Goal: Task Accomplishment & Management: Manage account settings

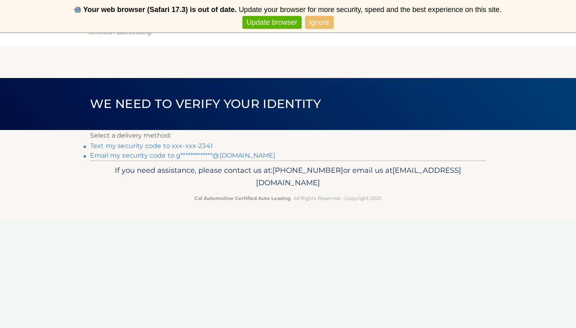
click at [202, 145] on link "Text my security code to xxx-xxx-2341" at bounding box center [151, 146] width 123 height 8
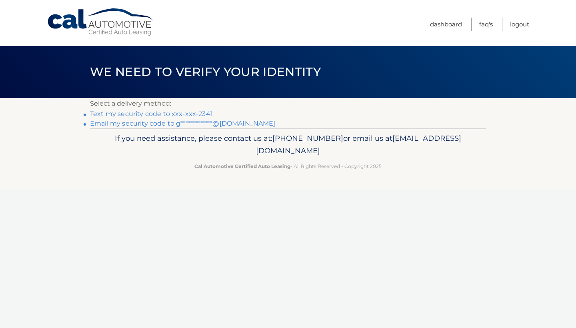
click at [215, 124] on link "**********" at bounding box center [183, 124] width 186 height 8
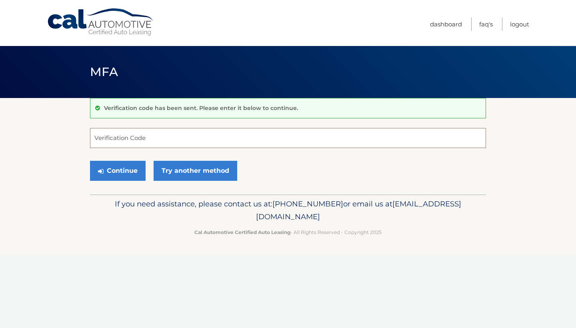
click at [204, 142] on input "Verification Code" at bounding box center [288, 138] width 396 height 20
paste input "556428"
click at [125, 175] on button "Continue" at bounding box center [118, 171] width 56 height 20
type input "556428"
click at [123, 164] on button "Continue" at bounding box center [118, 171] width 56 height 20
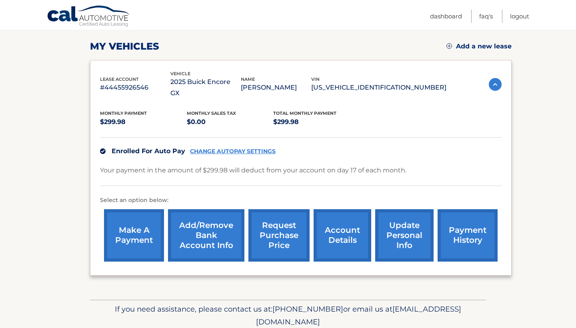
scroll to position [104, 0]
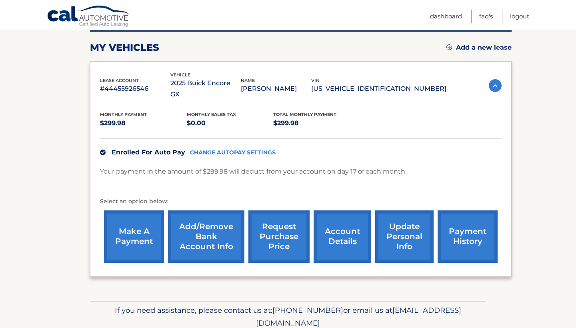
click at [399, 222] on link "update personal info" at bounding box center [405, 237] width 58 height 52
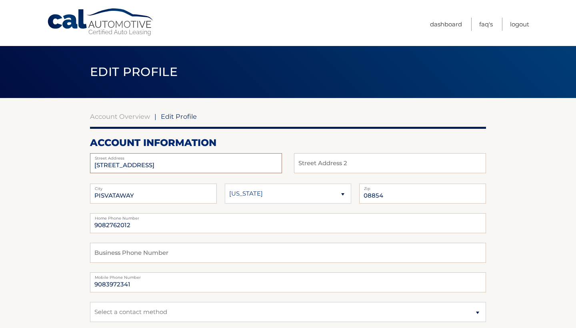
click at [187, 170] on input "[STREET_ADDRESS]" at bounding box center [186, 163] width 192 height 20
type input "[STREET_ADDRESS]"
click at [186, 195] on input "PISVATAWAY" at bounding box center [153, 194] width 127 height 20
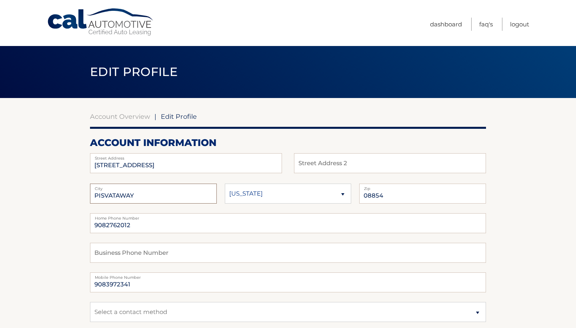
click at [186, 195] on input "PISVATAWAY" at bounding box center [153, 194] width 127 height 20
click at [297, 166] on input "text" at bounding box center [390, 163] width 192 height 20
type input "Unit 8-4A"
click at [199, 196] on input "PISVATAWAY" at bounding box center [153, 194] width 127 height 20
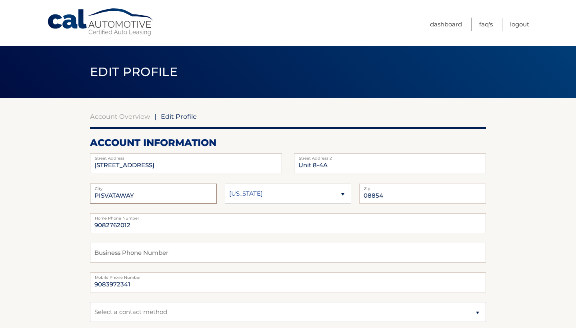
click at [199, 196] on input "PISVATAWAY" at bounding box center [153, 194] width 127 height 20
type input "Cranford"
click at [405, 197] on input "08854" at bounding box center [422, 194] width 127 height 20
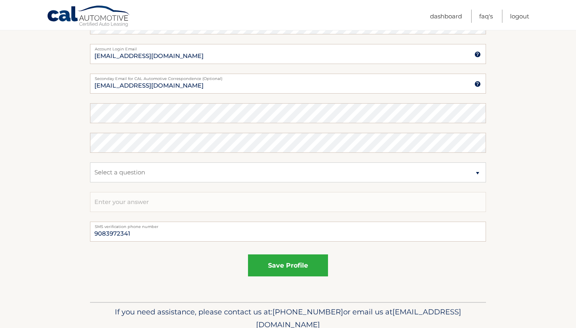
scroll to position [382, 0]
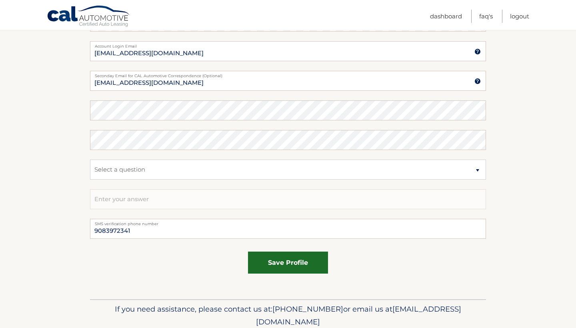
type input "07016"
click at [279, 263] on button "save profile" at bounding box center [288, 263] width 80 height 22
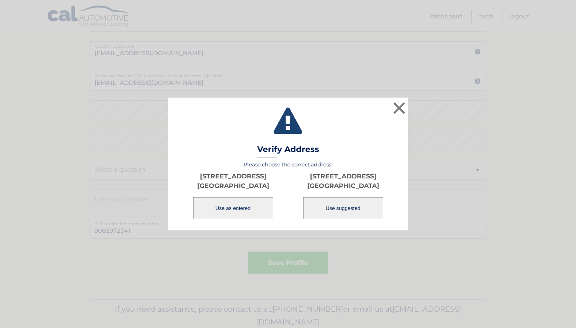
click at [335, 209] on button "Use suggested" at bounding box center [343, 208] width 80 height 22
type input "217 PROSPECT AVE"
type input "CRANFORD"
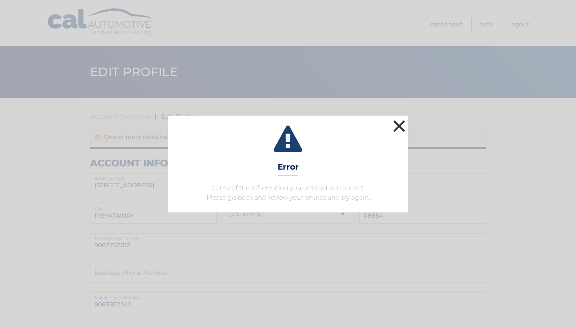
click at [400, 128] on button "×" at bounding box center [400, 126] width 16 height 16
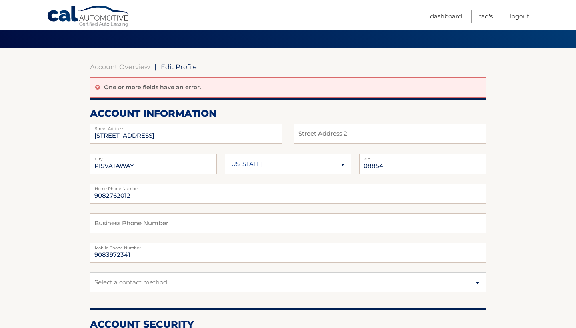
scroll to position [50, 0]
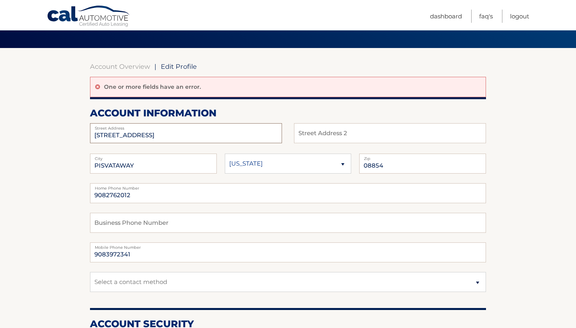
click at [166, 138] on input "[STREET_ADDRESS]" at bounding box center [186, 133] width 192 height 20
click at [166, 138] on input "1735 W 4TH ST" at bounding box center [186, 133] width 192 height 20
type input "217 Prospect Ave"
click at [320, 131] on input "text" at bounding box center [390, 133] width 192 height 20
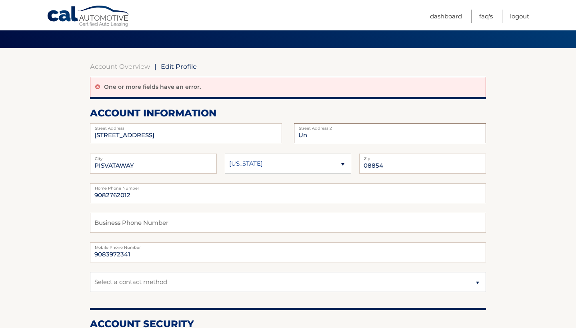
type input "U"
click at [256, 129] on label "Street Address" at bounding box center [186, 126] width 192 height 6
click at [246, 134] on input "217 Prospect Ave" at bounding box center [186, 133] width 192 height 20
type input "217 Prospect Ave Unit 8-4A"
click at [189, 163] on input "PISVATAWAY" at bounding box center [153, 164] width 127 height 20
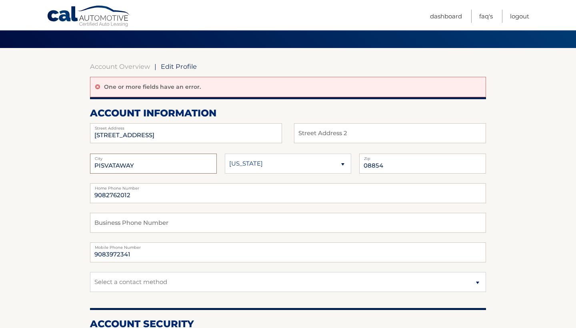
click at [189, 163] on input "PISVATAWAY" at bounding box center [153, 164] width 127 height 20
type input "Cranford"
click at [386, 170] on input "08854" at bounding box center [422, 164] width 127 height 20
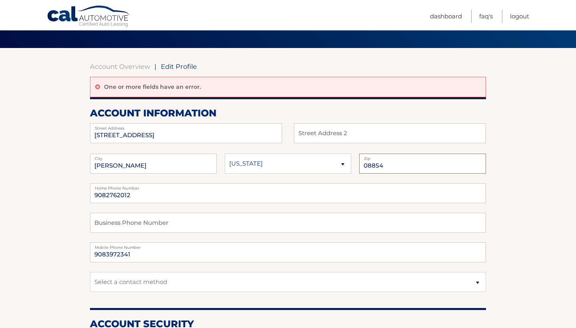
click at [386, 170] on input "08854" at bounding box center [422, 164] width 127 height 20
type input "07016"
click at [251, 192] on input "9082762012" at bounding box center [288, 193] width 396 height 20
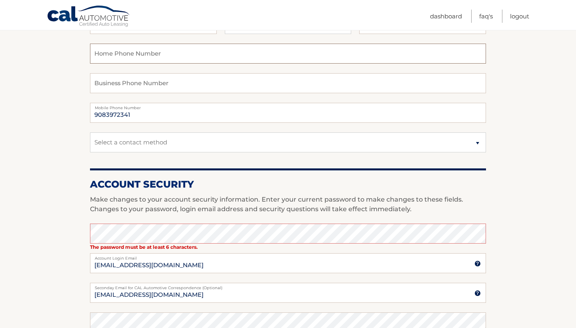
scroll to position [216, 0]
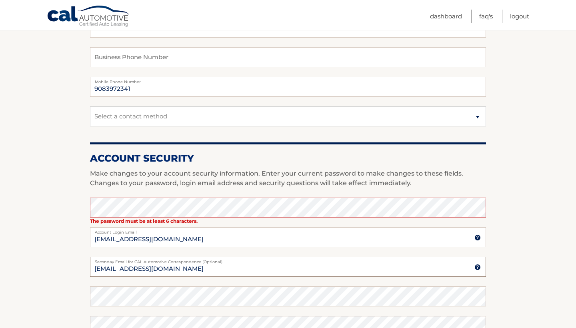
click at [289, 276] on input "[EMAIL_ADDRESS][DOMAIN_NAME]" at bounding box center [288, 267] width 396 height 20
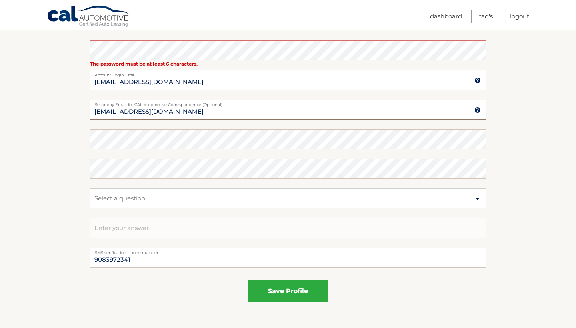
scroll to position [374, 0]
click at [283, 295] on button "save profile" at bounding box center [288, 291] width 80 height 22
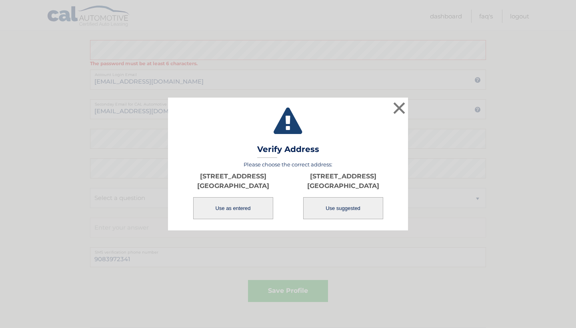
click at [236, 208] on button "Use as entered" at bounding box center [233, 208] width 80 height 22
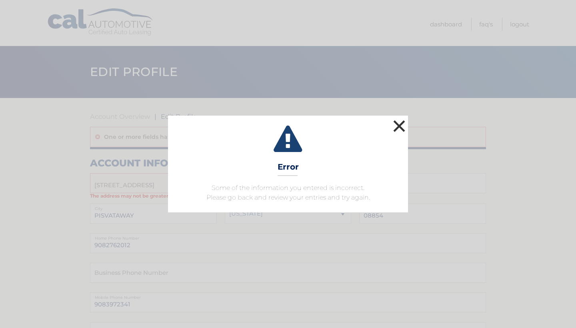
click at [399, 131] on button "×" at bounding box center [400, 126] width 16 height 16
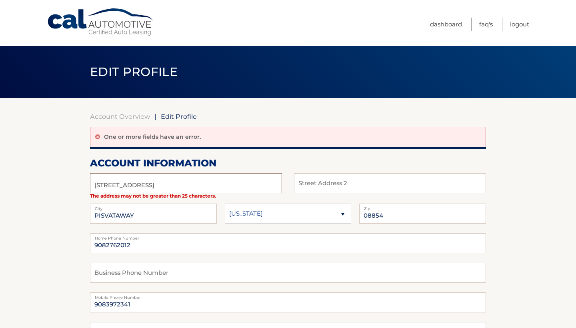
click at [247, 183] on input "1735 W 4TH ST" at bounding box center [186, 183] width 192 height 20
type input "217 Prospect Ave"
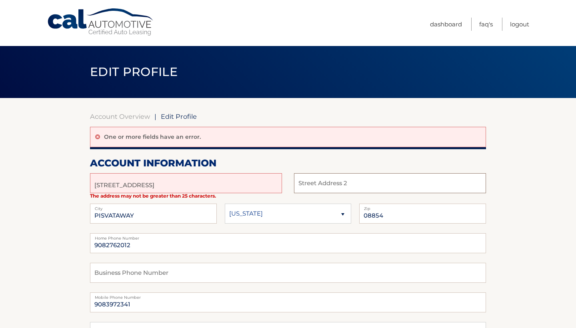
click at [374, 183] on input "text" at bounding box center [390, 183] width 192 height 20
type input "Unit 8-4A"
click at [179, 214] on input "PISVATAWAY" at bounding box center [153, 214] width 127 height 20
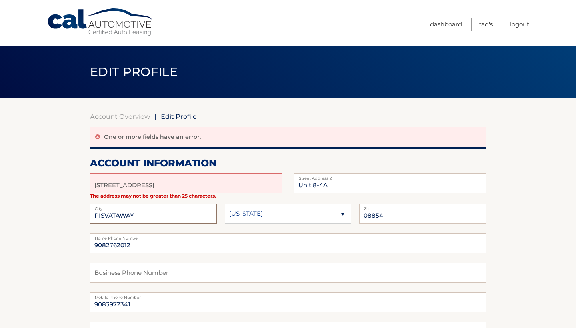
click at [179, 214] on input "PISVATAWAY" at bounding box center [153, 214] width 127 height 20
type input "V"
type input "Cranford"
click at [400, 215] on input "08854" at bounding box center [422, 214] width 127 height 20
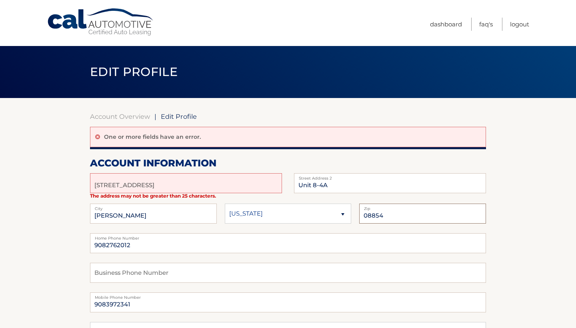
click at [400, 215] on input "08854" at bounding box center [422, 214] width 127 height 20
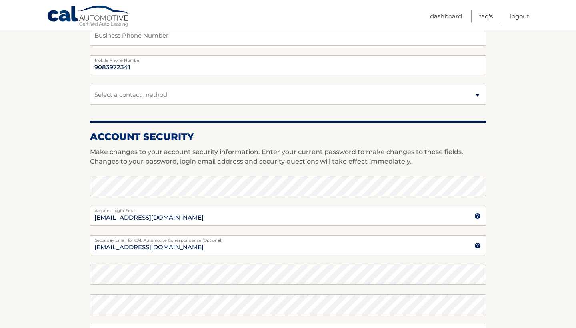
scroll to position [237, 0]
type input "07016"
select select "1"
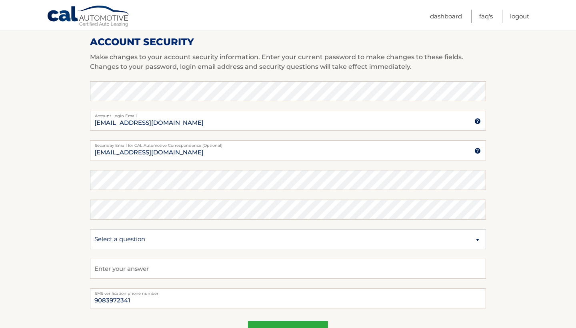
scroll to position [355, 0]
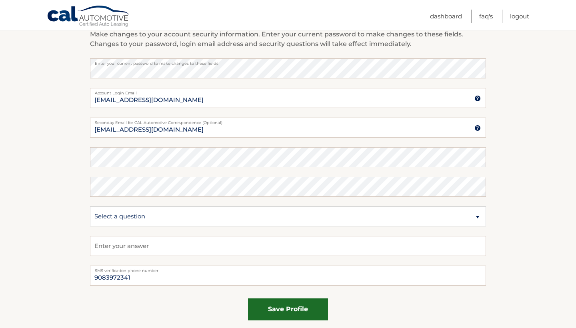
click at [292, 312] on button "save profile" at bounding box center [288, 310] width 80 height 22
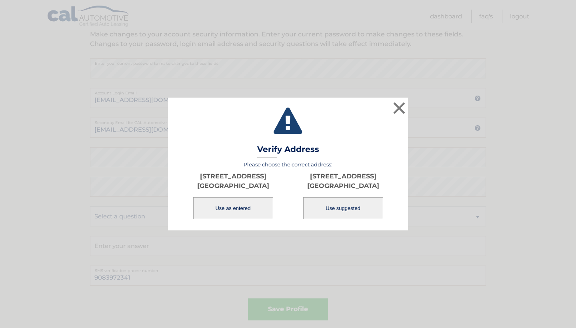
click at [329, 211] on button "Use suggested" at bounding box center [343, 208] width 80 height 22
type input "[STREET_ADDRESS]"
type input "[PERSON_NAME]"
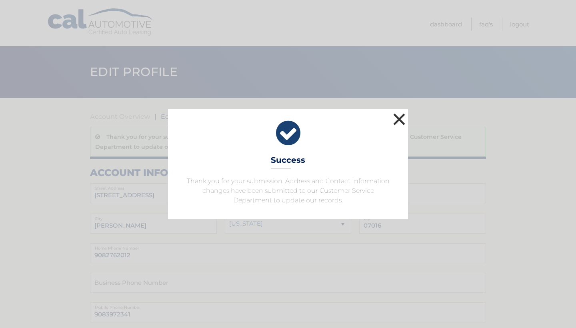
click at [399, 114] on button "×" at bounding box center [400, 119] width 16 height 16
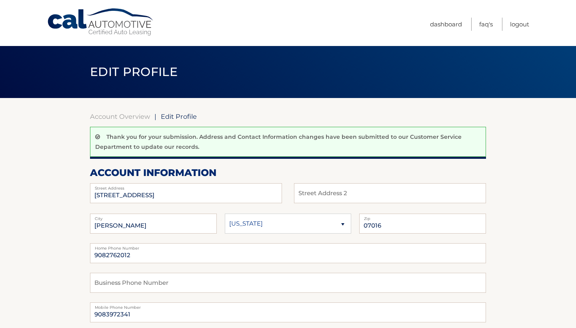
click at [123, 33] on link "Cal Automotive" at bounding box center [101, 22] width 108 height 28
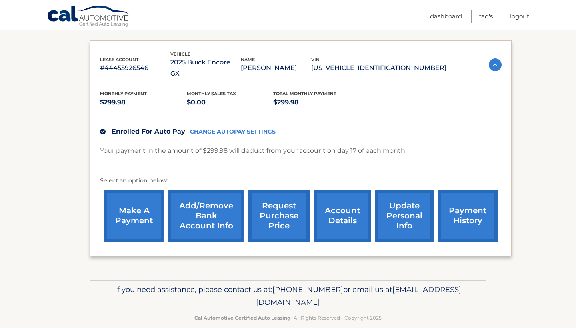
scroll to position [125, 0]
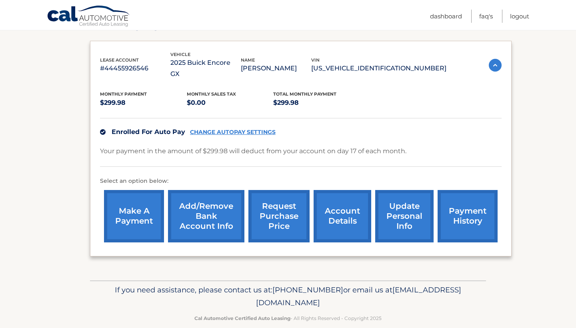
click at [338, 199] on link "account details" at bounding box center [343, 216] width 58 height 52
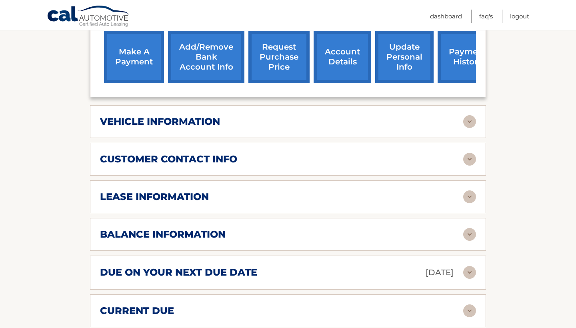
scroll to position [325, 0]
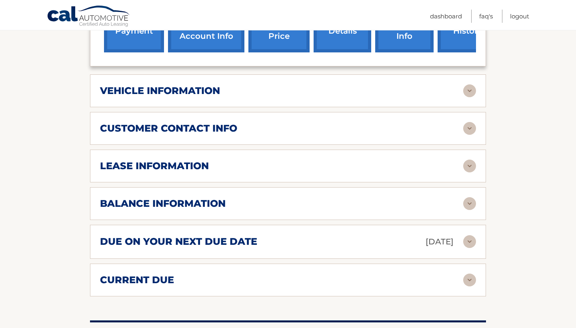
click at [468, 84] on img at bounding box center [470, 90] width 13 height 13
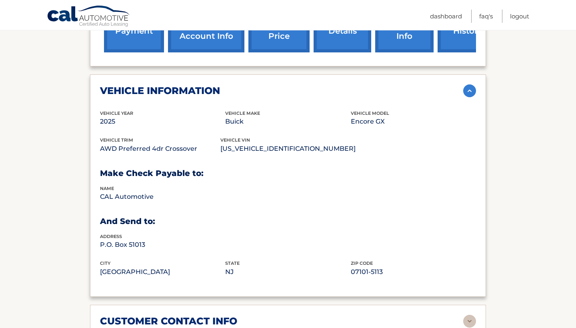
click at [474, 84] on img at bounding box center [470, 90] width 13 height 13
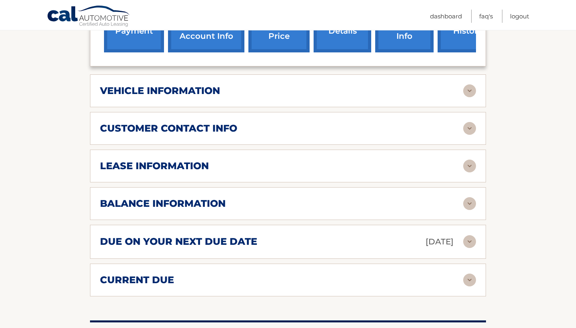
click at [473, 122] on img at bounding box center [470, 128] width 13 height 13
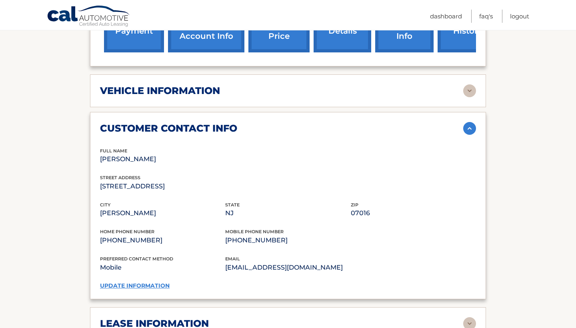
click at [470, 122] on img at bounding box center [470, 128] width 13 height 13
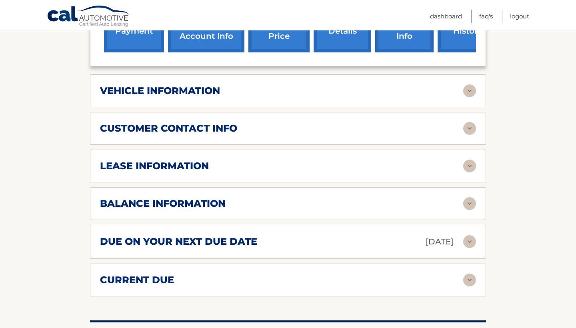
click at [471, 160] on img at bounding box center [470, 166] width 13 height 13
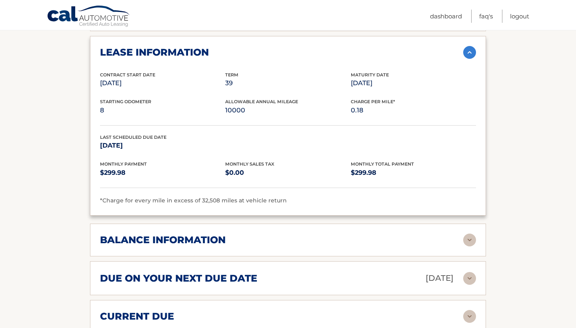
scroll to position [449, 0]
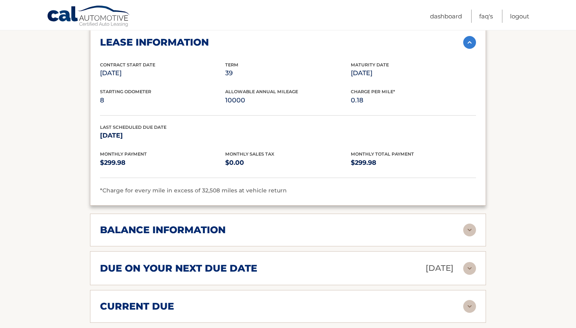
click at [467, 224] on img at bounding box center [470, 230] width 13 height 13
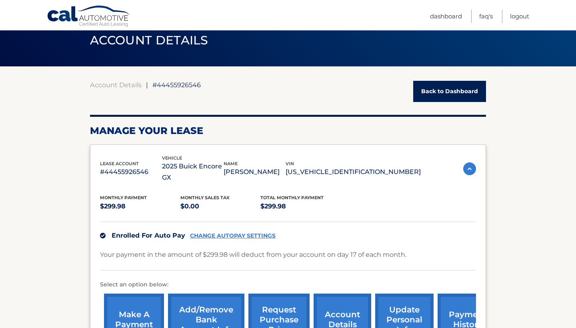
scroll to position [26, 0]
